Goal: Use online tool/utility: Utilize a website feature to perform a specific function

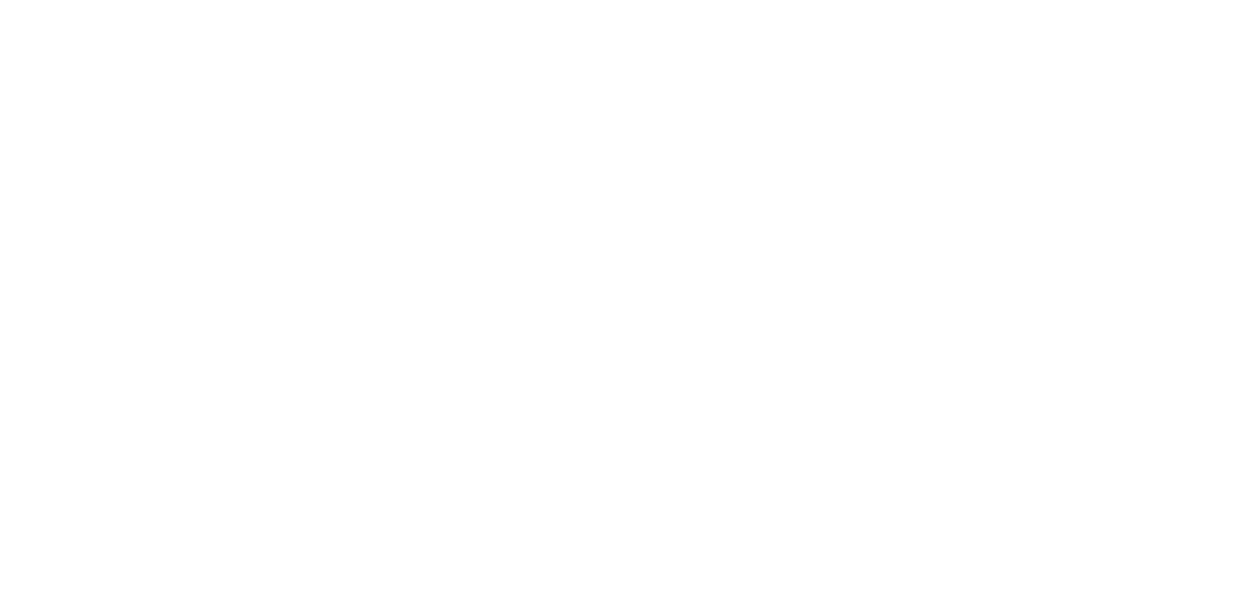
drag, startPoint x: 865, startPoint y: 48, endPoint x: 850, endPoint y: 57, distance: 17.5
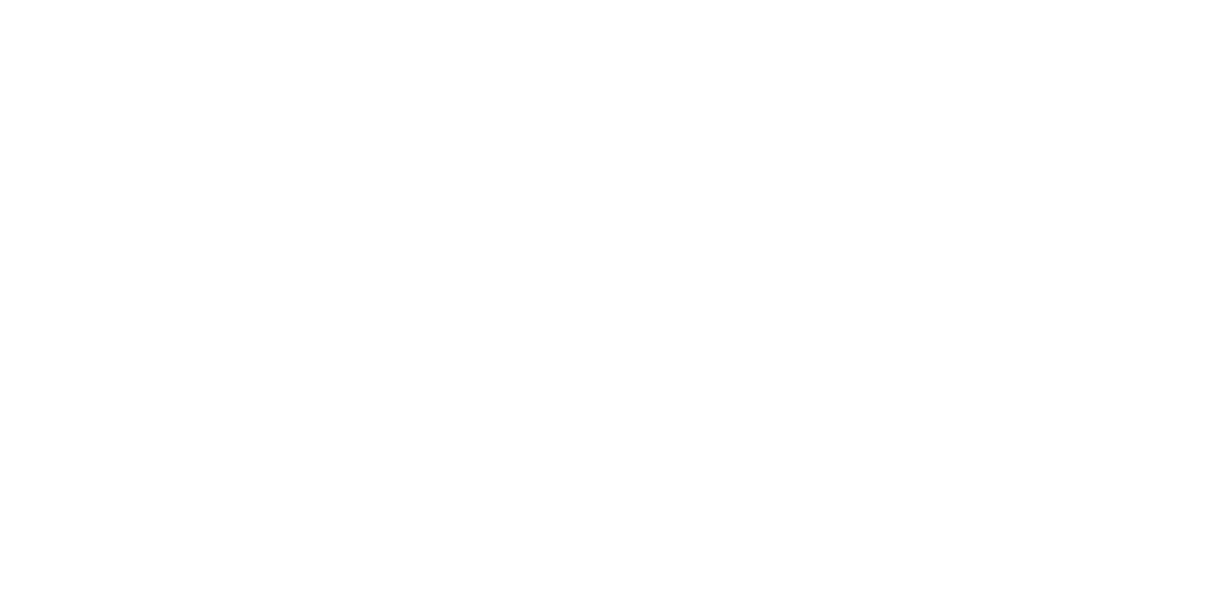
scroll to position [984, 0]
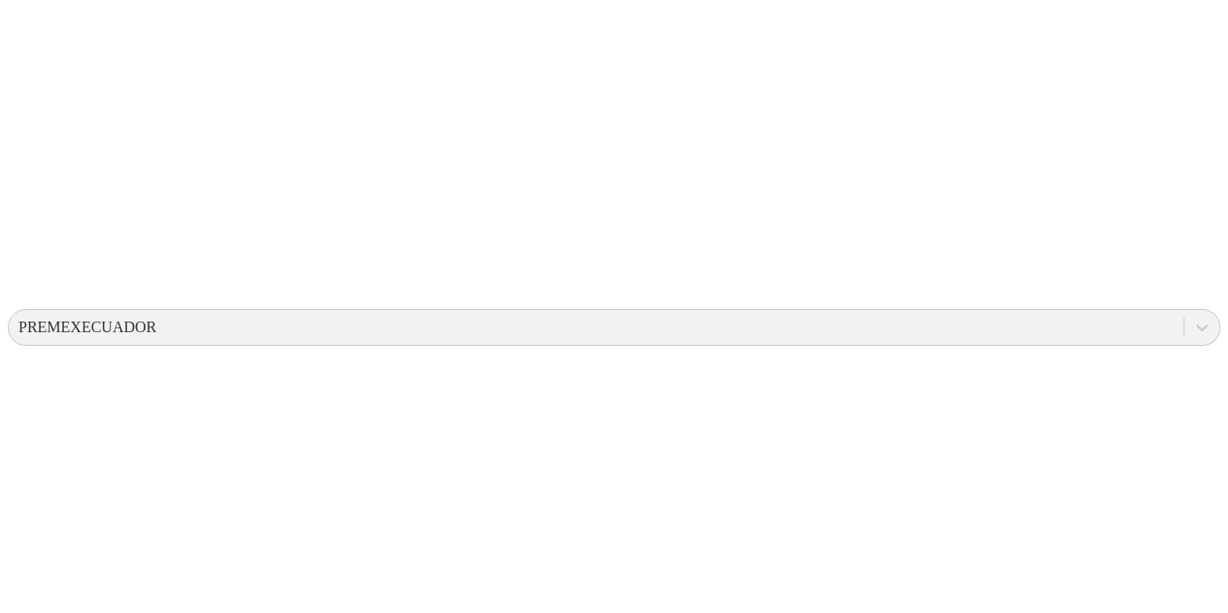
scroll to position [482, 0]
drag, startPoint x: 635, startPoint y: 554, endPoint x: 737, endPoint y: 555, distance: 101.9
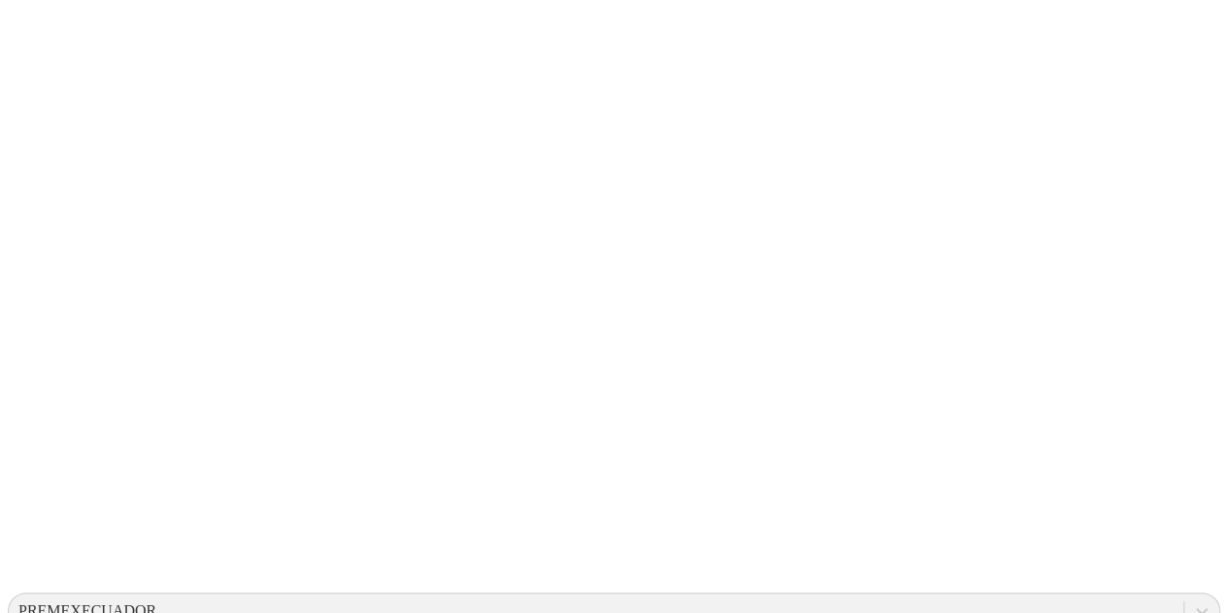
scroll to position [190, 0]
drag, startPoint x: 346, startPoint y: 272, endPoint x: 691, endPoint y: 439, distance: 383.9
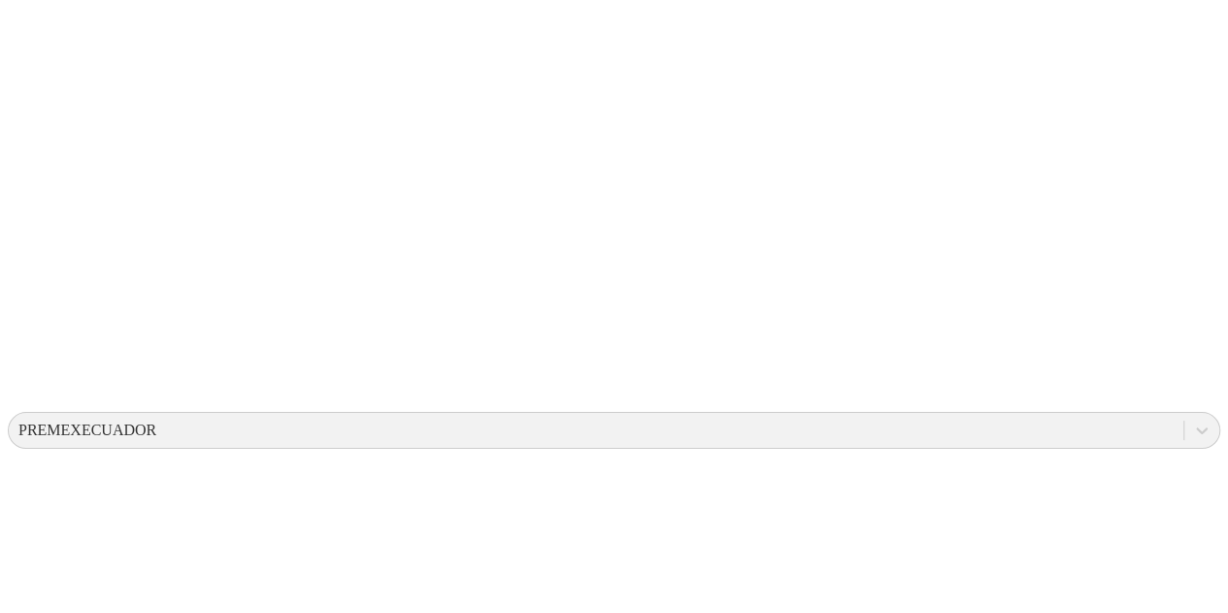
scroll to position [384, 0]
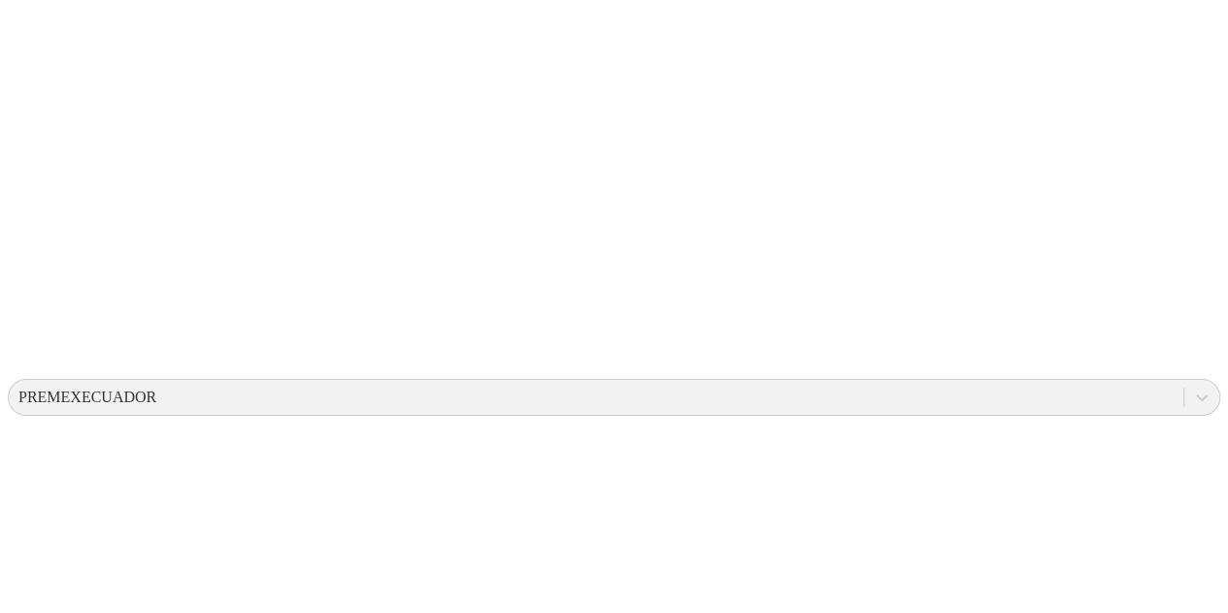
scroll to position [482, 0]
